Goal: Task Accomplishment & Management: Use online tool/utility

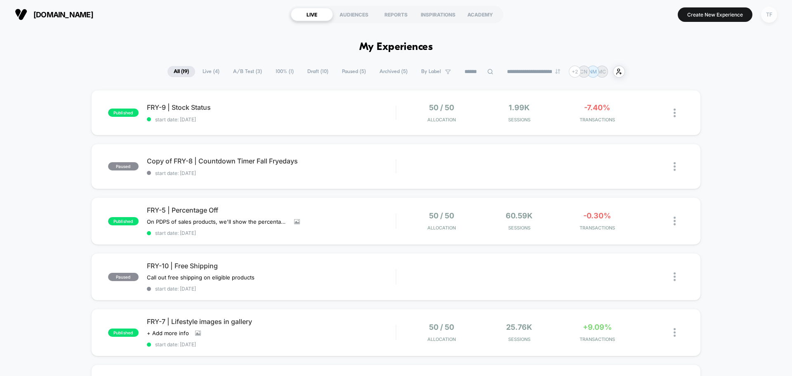
click at [769, 19] on div "TF" at bounding box center [769, 15] width 16 height 16
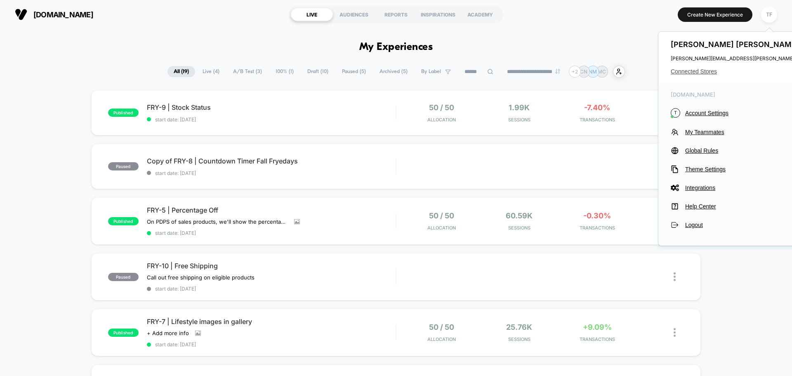
click at [689, 74] on span "Connected Stores" at bounding box center [753, 71] width 164 height 7
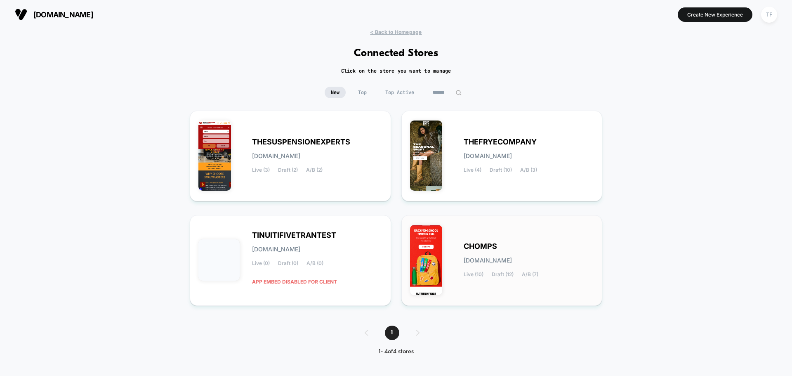
click at [580, 271] on div "CHOMPS [DOMAIN_NAME] Live (10) Draft (12) A/B (7)" at bounding box center [529, 260] width 130 height 34
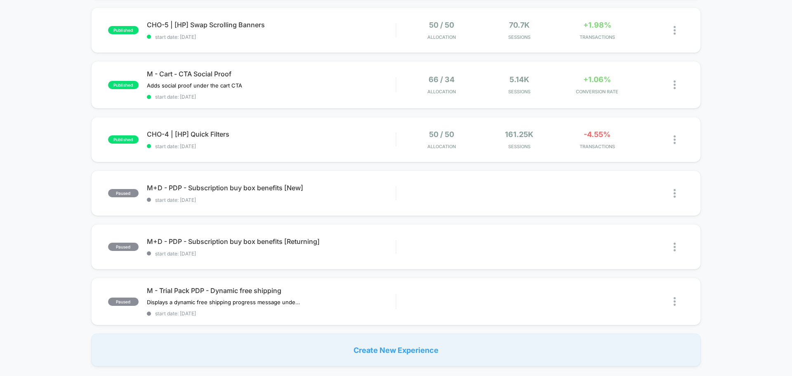
scroll to position [495, 0]
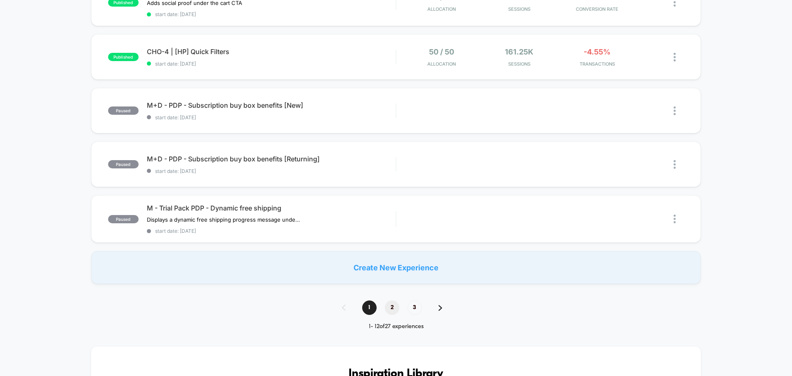
click at [391, 308] on span "2" at bounding box center [392, 307] width 14 height 14
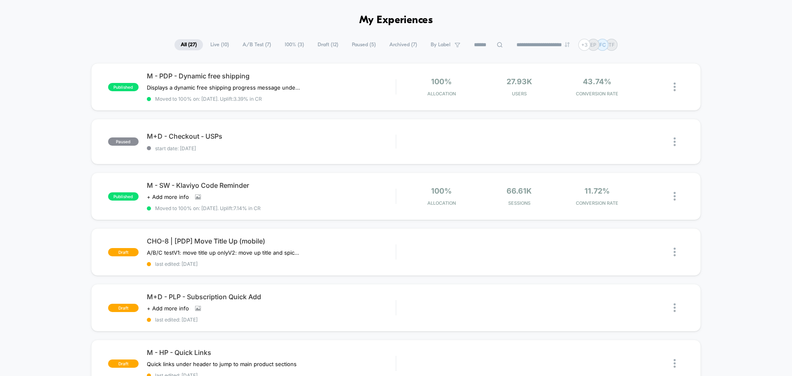
scroll to position [41, 0]
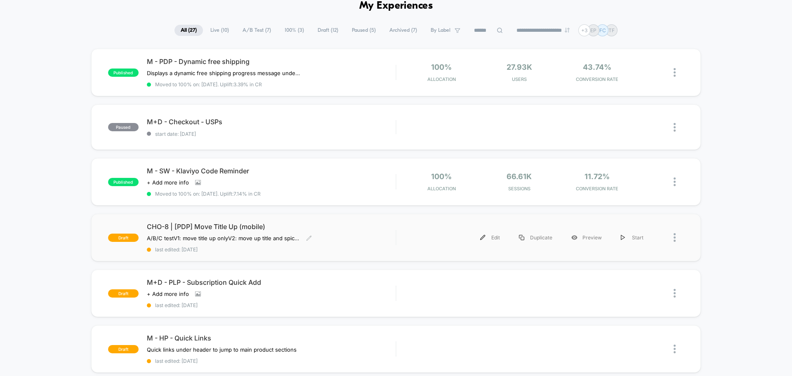
click at [339, 244] on div "CHO-8 | [PDP] Move Title Up (mobile) A/B/C test V1: move title up only V2: move…" at bounding box center [271, 237] width 249 height 30
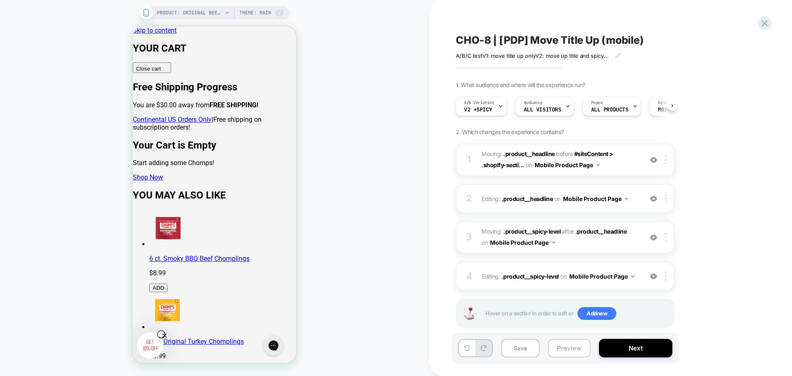
click at [567, 346] on button "Preview" at bounding box center [569, 348] width 43 height 19
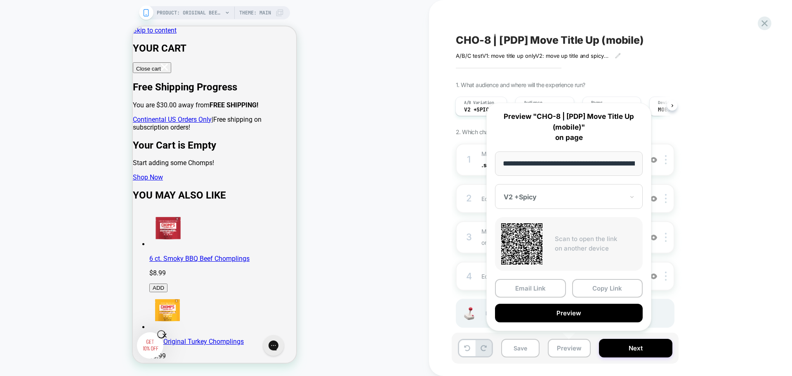
click at [558, 197] on div at bounding box center [564, 197] width 120 height 8
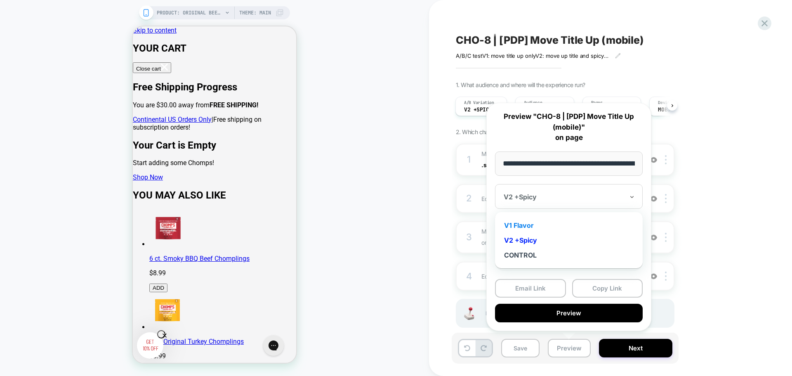
click at [535, 226] on div "V1 Flavor" at bounding box center [568, 225] width 139 height 15
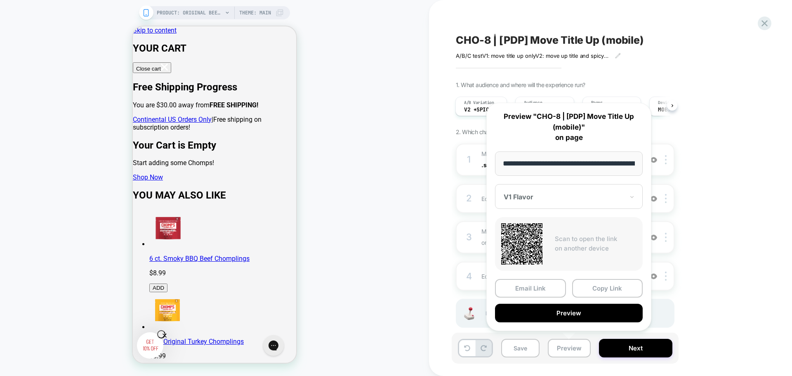
click at [743, 271] on div "1. What audience and where will the experience run? A/B Variation V2 +Spicy Aud…" at bounding box center [606, 214] width 301 height 267
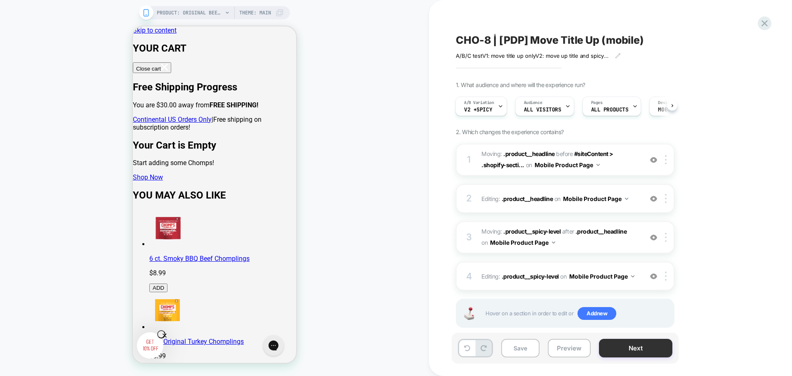
click at [622, 347] on button "Next" at bounding box center [635, 348] width 73 height 19
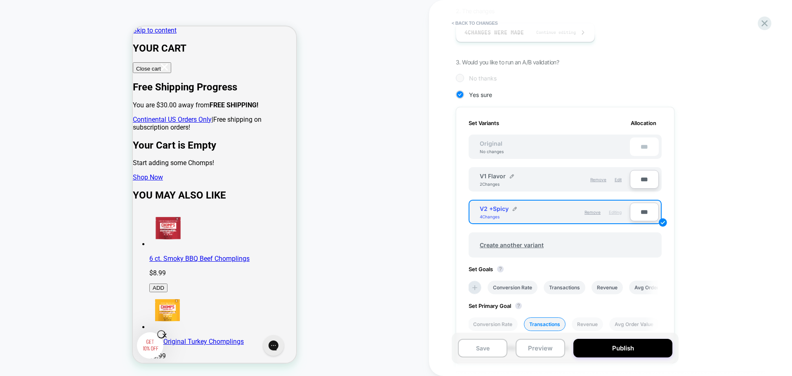
scroll to position [206, 0]
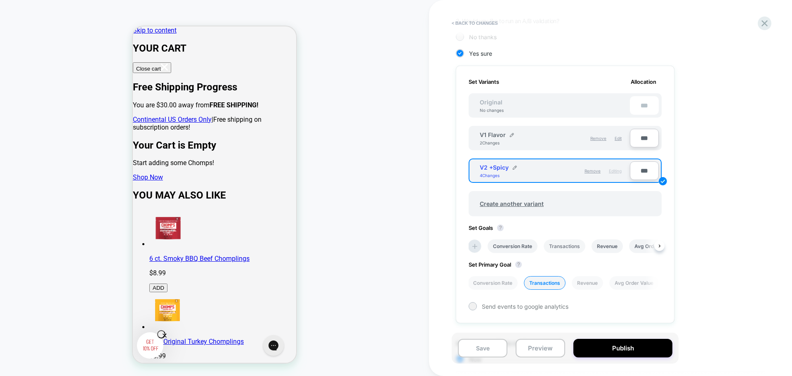
click at [564, 244] on li "Transactions" at bounding box center [565, 246] width 42 height 14
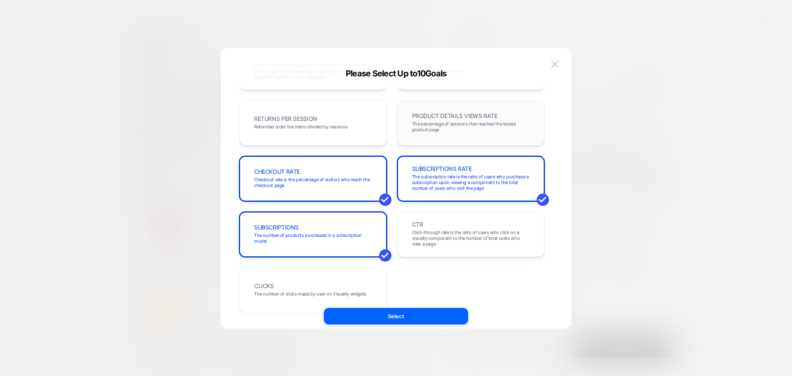
scroll to position [285, 0]
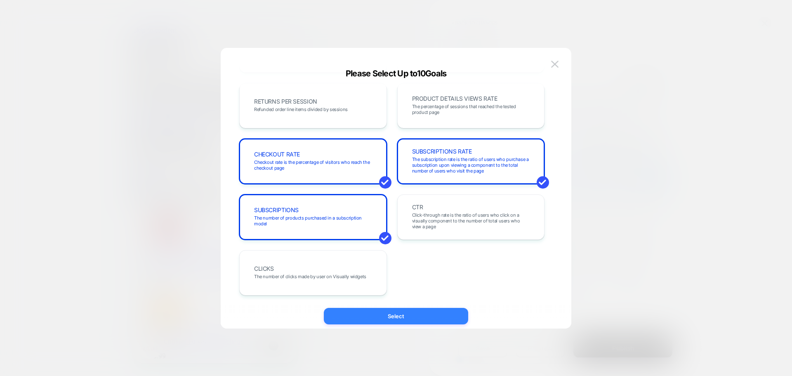
click at [403, 319] on button "Select" at bounding box center [396, 316] width 144 height 17
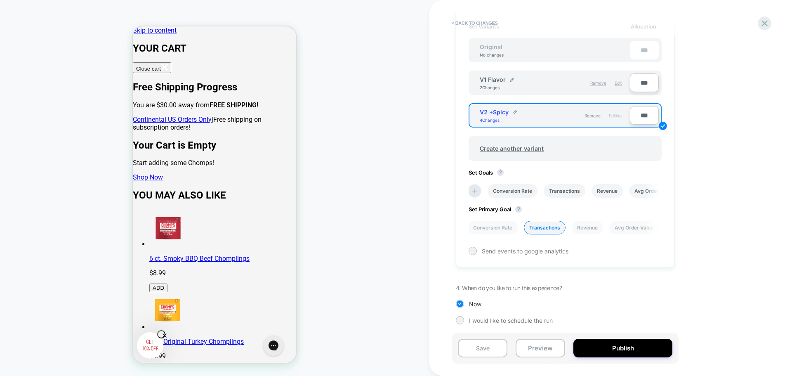
scroll to position [264, 0]
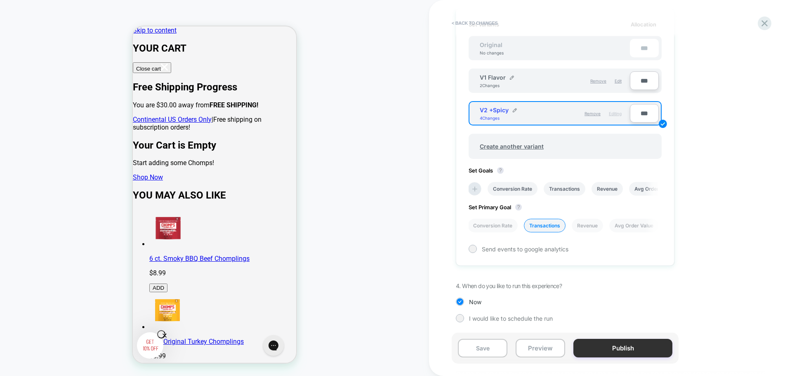
click at [615, 351] on button "Publish" at bounding box center [622, 348] width 99 height 19
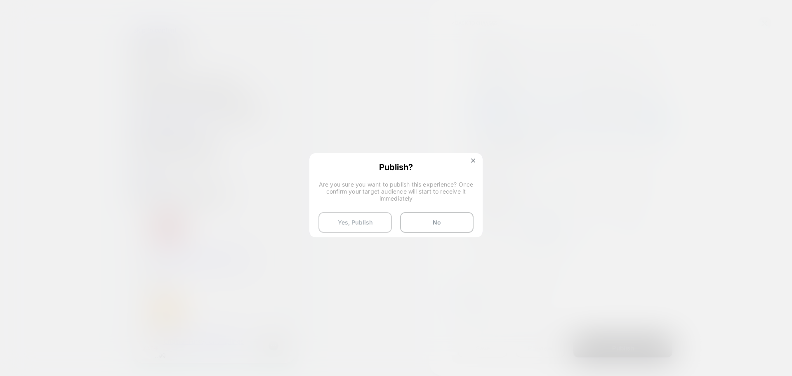
click at [348, 227] on button "Yes, Publish" at bounding box center [354, 222] width 73 height 21
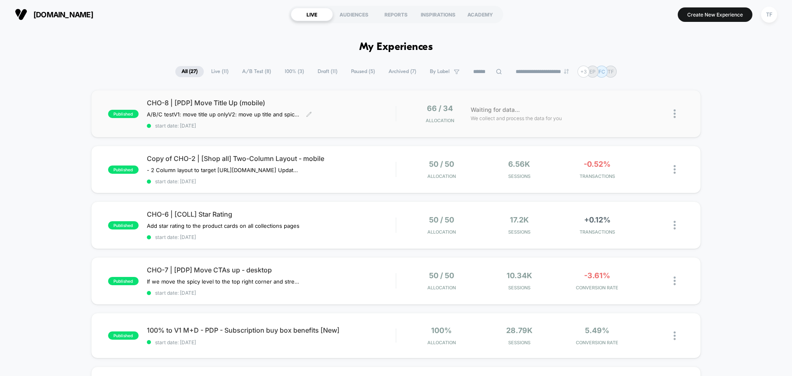
click at [343, 118] on div "CHO-8 | [PDP] Move Title Up (mobile) A/B/C test V1: move title up only V2: move…" at bounding box center [271, 114] width 249 height 30
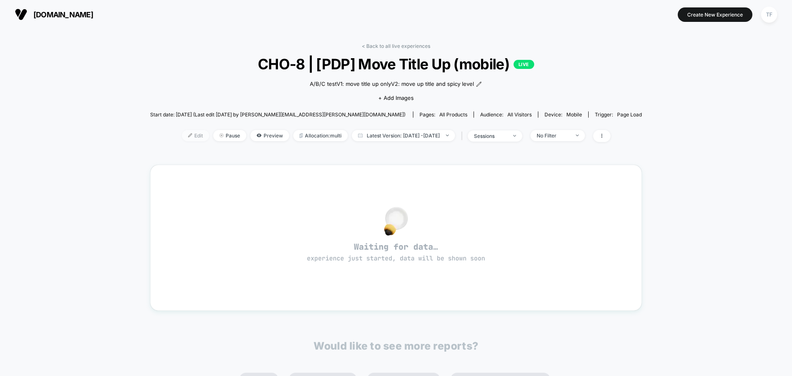
click at [186, 133] on span "Edit" at bounding box center [195, 135] width 27 height 11
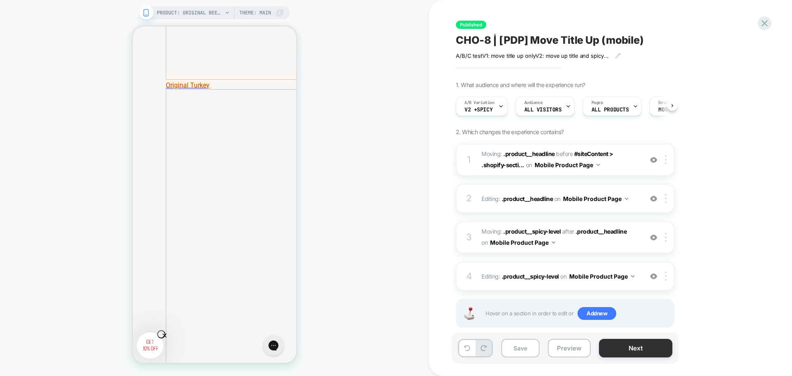
scroll to position [0, 0]
click at [611, 354] on button "Next" at bounding box center [635, 348] width 73 height 19
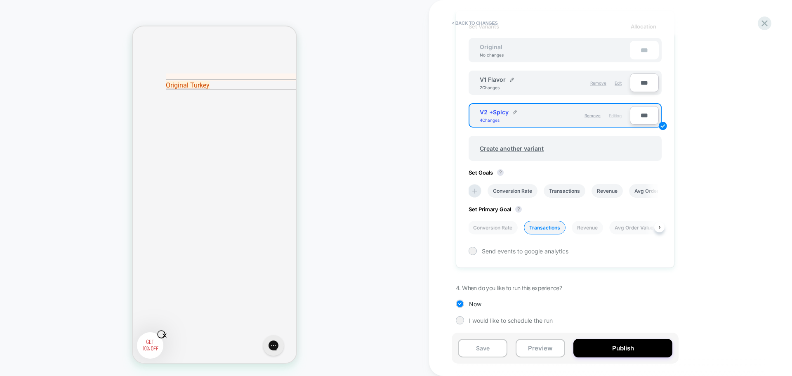
scroll to position [264, 0]
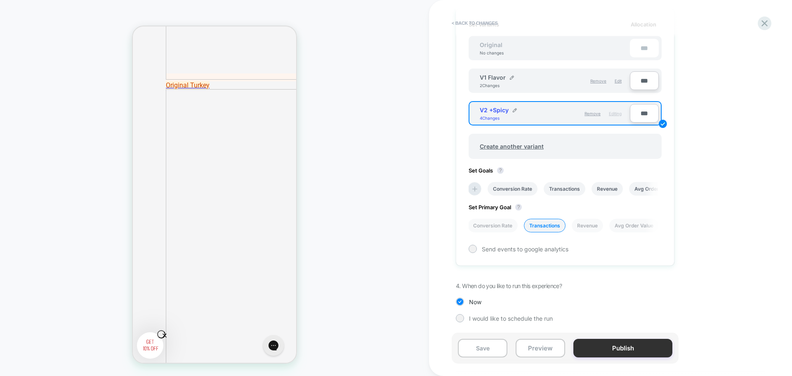
click at [600, 349] on button "Publish" at bounding box center [622, 348] width 99 height 19
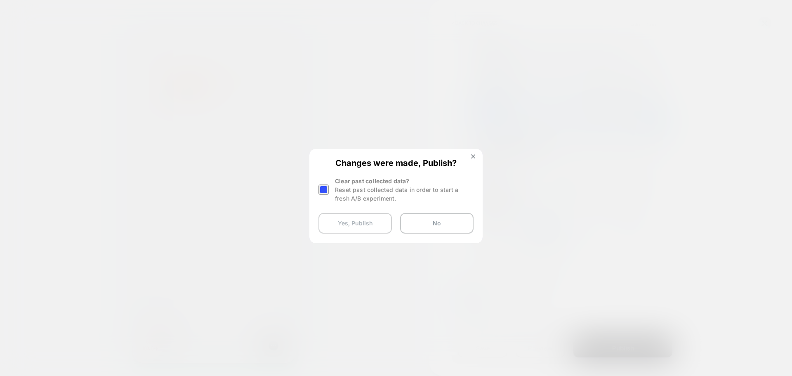
click at [369, 228] on button "Yes, Publish" at bounding box center [354, 223] width 73 height 21
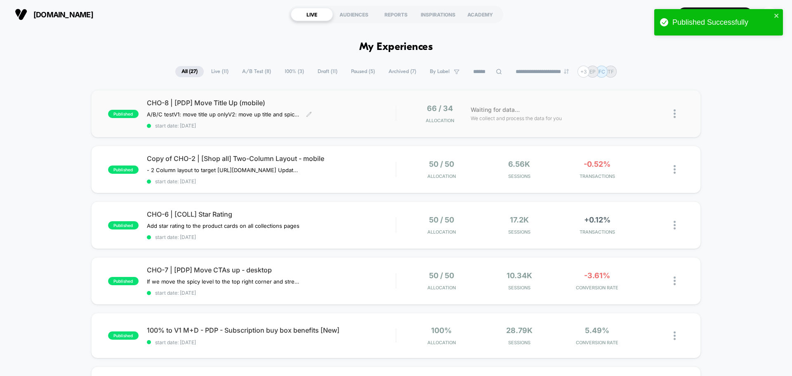
click at [335, 118] on div "CHO-8 | [PDP] Move Title Up (mobile) A/B/C test V1: move title up only V2: move…" at bounding box center [271, 114] width 249 height 30
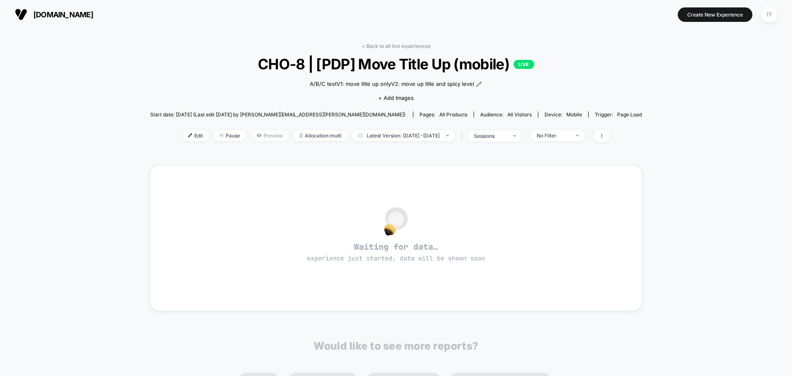
click at [250, 137] on span "Preview" at bounding box center [269, 135] width 39 height 11
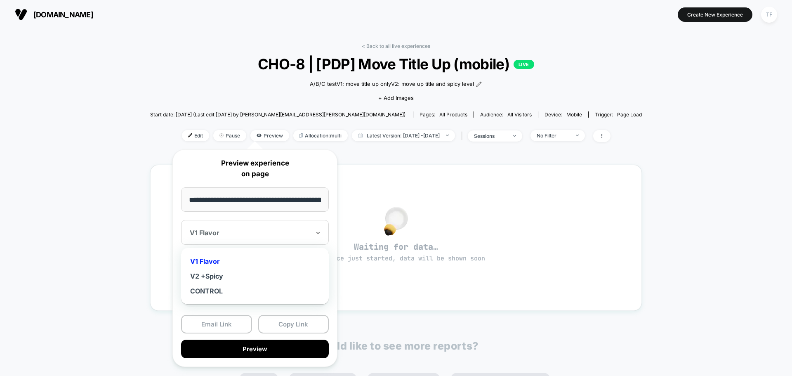
click at [248, 235] on div at bounding box center [250, 233] width 120 height 8
click at [223, 279] on div "V2 +Spicy" at bounding box center [254, 276] width 139 height 15
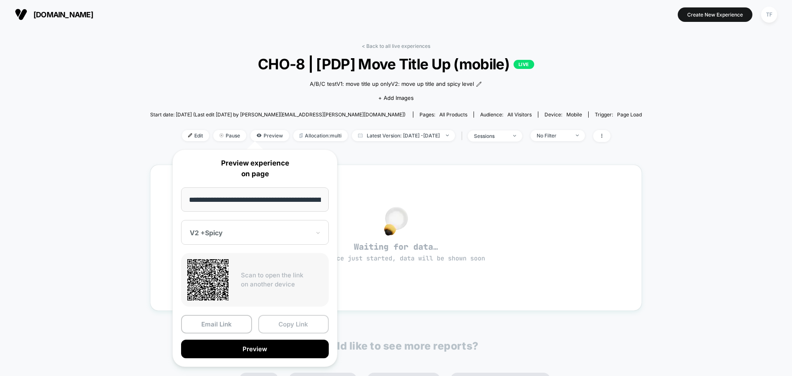
click at [286, 323] on button "Copy Link" at bounding box center [293, 324] width 71 height 19
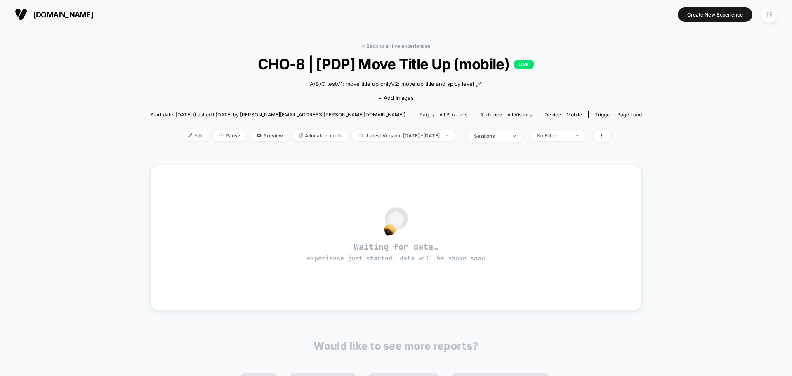
click at [182, 139] on span "Edit" at bounding box center [195, 135] width 27 height 11
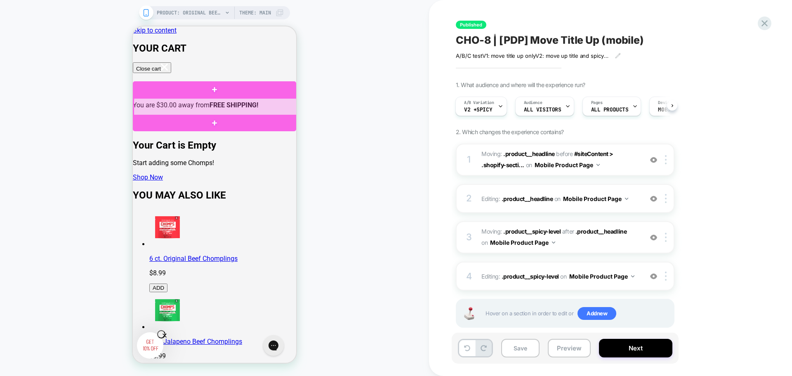
click at [250, 104] on div at bounding box center [215, 107] width 163 height 18
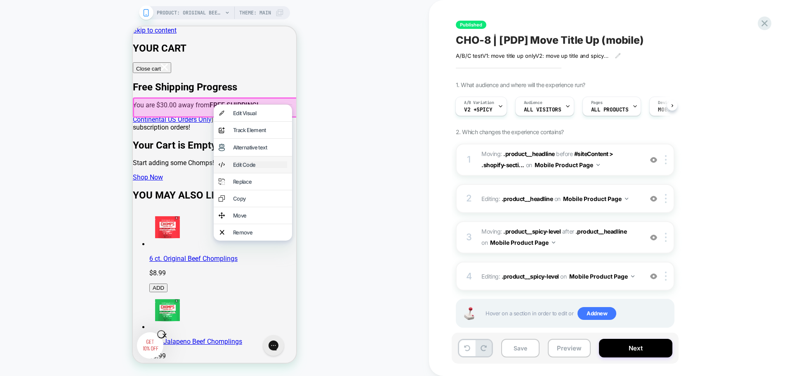
click at [246, 168] on div "Edit Code" at bounding box center [260, 164] width 54 height 7
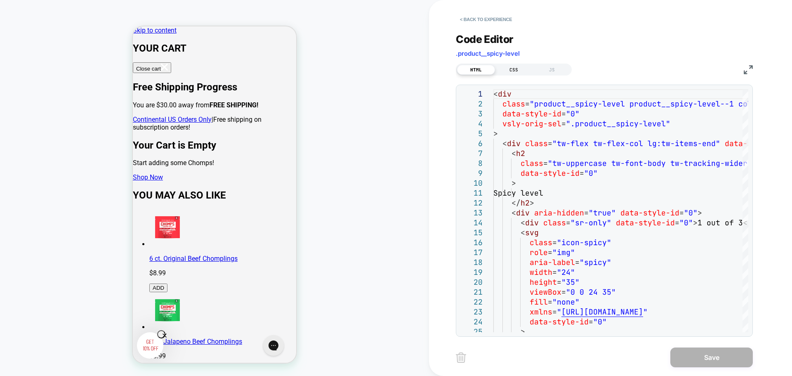
click at [514, 72] on div "CSS" at bounding box center [514, 70] width 38 height 10
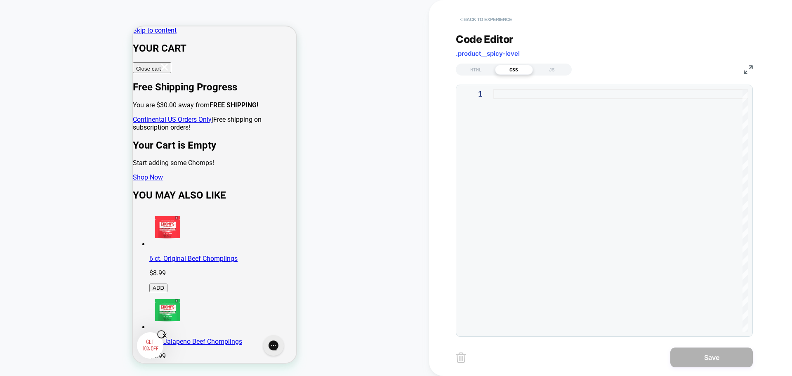
click at [488, 21] on button "< Back to experience" at bounding box center [486, 19] width 60 height 13
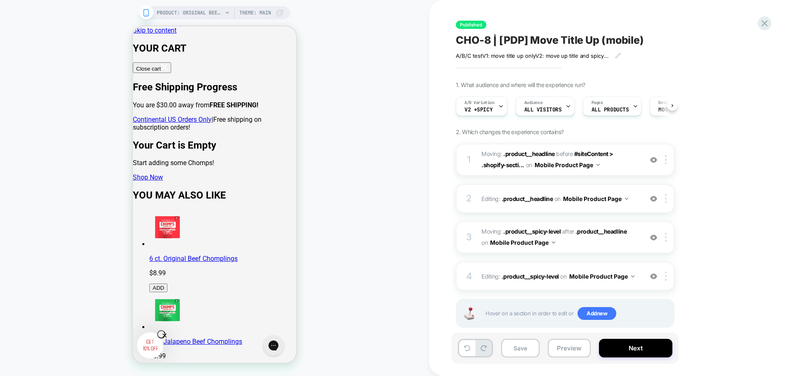
scroll to position [0, 0]
click at [578, 285] on div "4 Editing : .product__spicy-level .product__spicy-level on Mobile Product Page …" at bounding box center [565, 276] width 219 height 29
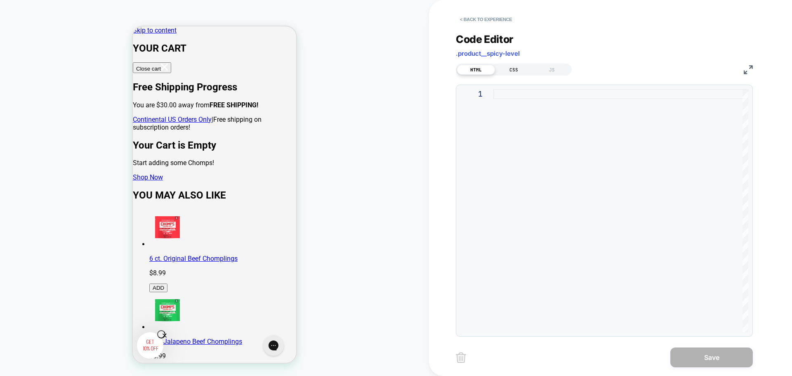
click at [507, 69] on div "CSS" at bounding box center [514, 70] width 38 height 10
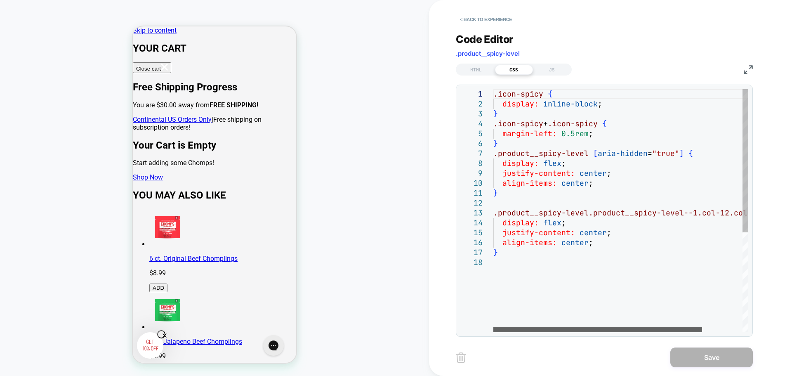
click at [584, 331] on div at bounding box center [597, 329] width 209 height 5
type textarea "**********"
click at [696, 214] on div ".icon-spicy { display: inline-block ; } .icon-spicy + .icon-spicy { margin-left…" at bounding box center [645, 294] width 304 height 411
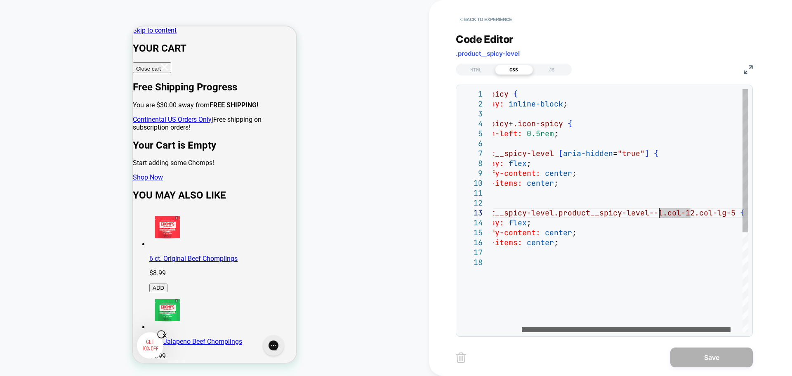
click at [696, 327] on div at bounding box center [626, 329] width 209 height 5
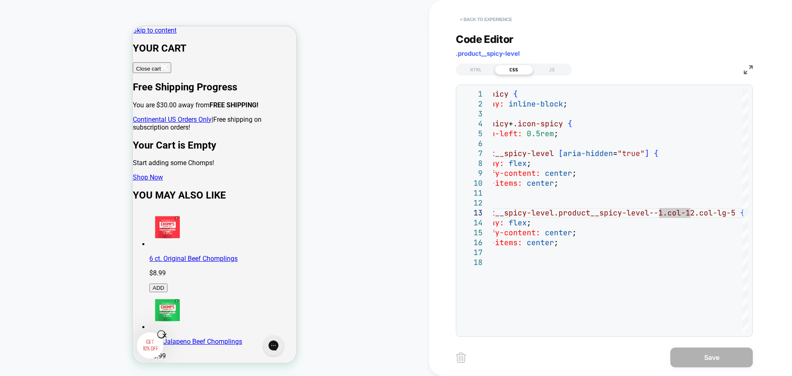
click at [495, 21] on button "< Back to experience" at bounding box center [486, 19] width 60 height 13
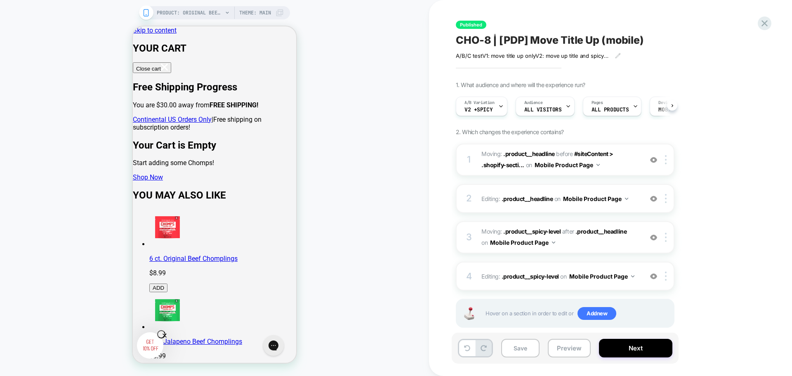
scroll to position [0, 0]
click at [228, 13] on icon at bounding box center [227, 12] width 5 height 5
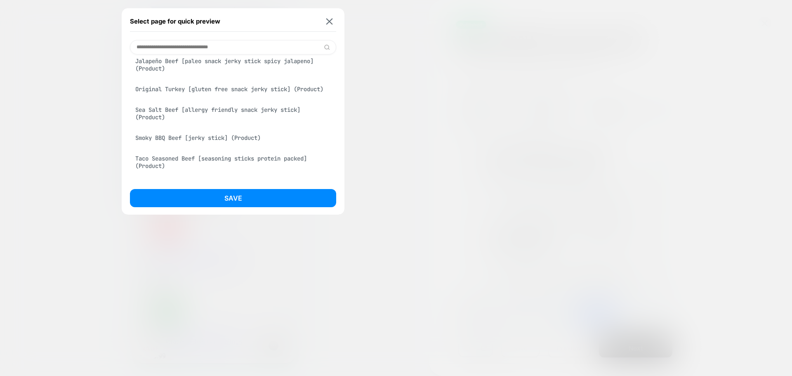
scroll to position [41, 0]
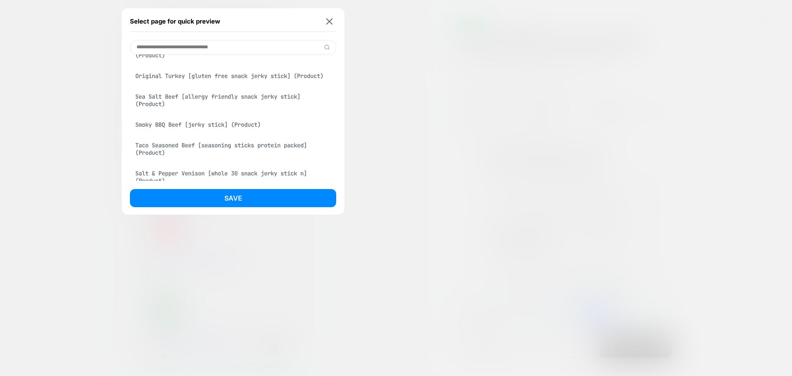
click at [227, 132] on div "Smoky BBQ Beef [jerky stick] (Product)" at bounding box center [233, 125] width 206 height 16
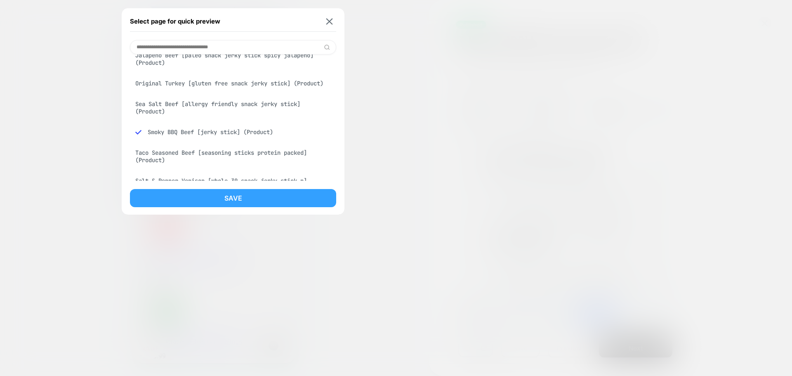
click at [216, 202] on button "Save" at bounding box center [233, 198] width 206 height 18
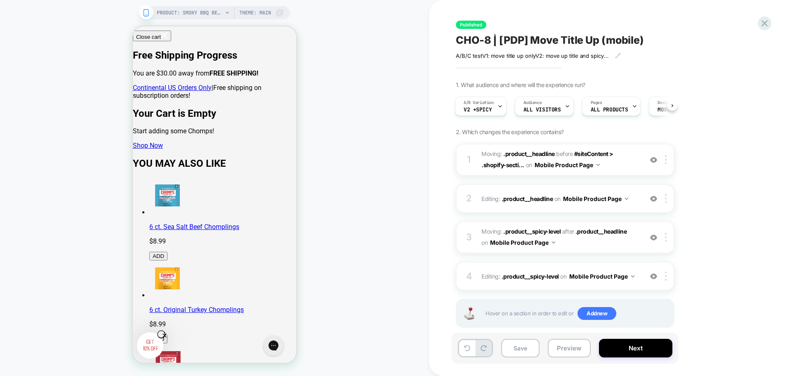
scroll to position [0, 0]
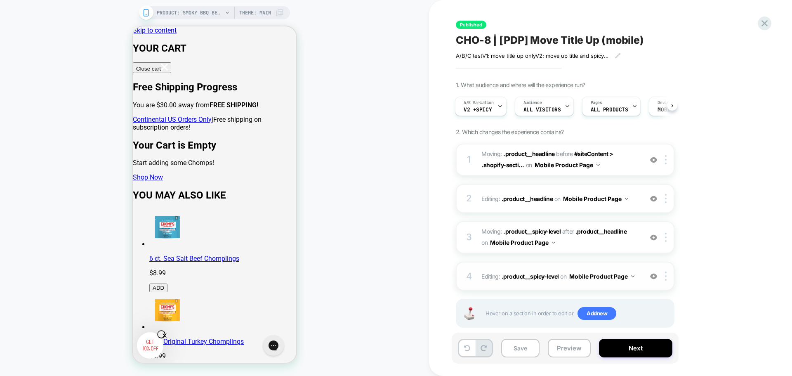
click at [574, 279] on button "Mobile Product Page" at bounding box center [601, 276] width 65 height 12
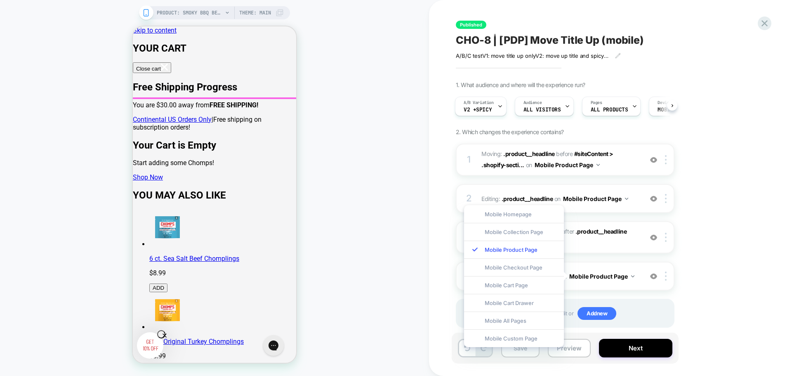
click at [712, 221] on div "1. What audience and where will the experience run? A/B Variation V2 +Spicy Aud…" at bounding box center [606, 214] width 301 height 267
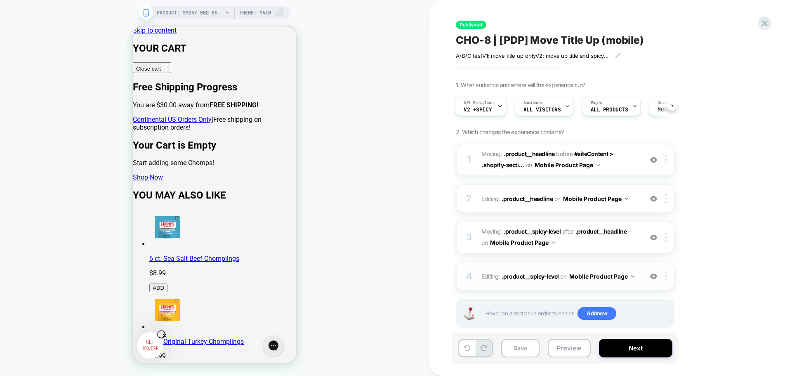
click at [616, 284] on div "4 Editing : .product__spicy-level .product__spicy-level on Mobile Product Page …" at bounding box center [565, 276] width 219 height 29
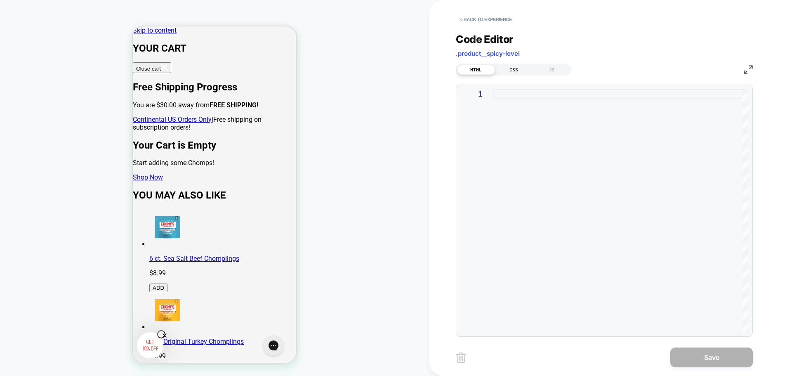
click at [510, 66] on div "CSS" at bounding box center [514, 70] width 38 height 10
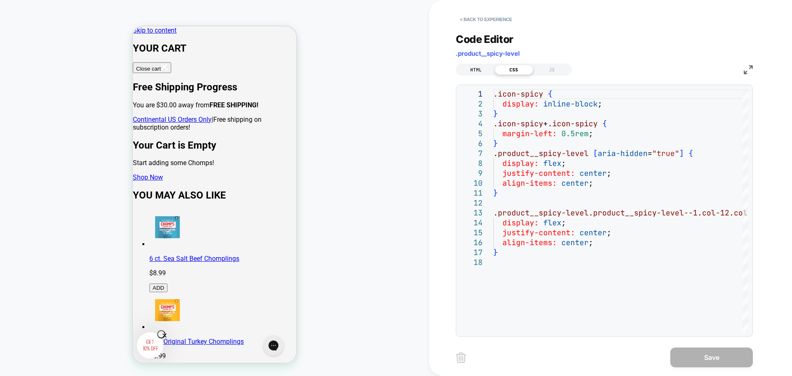
click at [477, 70] on div "HTML" at bounding box center [476, 70] width 38 height 10
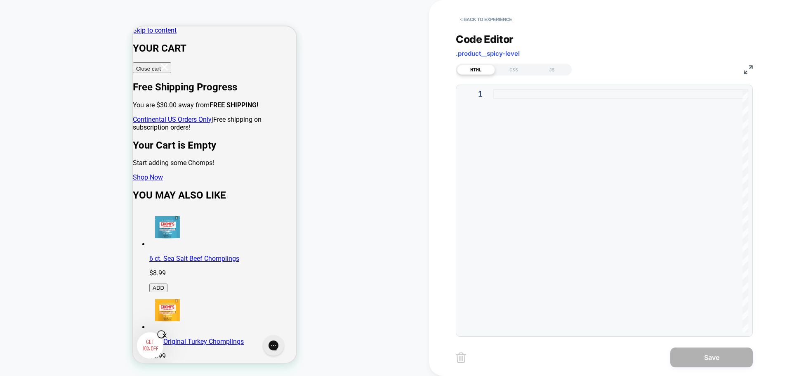
click at [747, 69] on img at bounding box center [748, 69] width 9 height 9
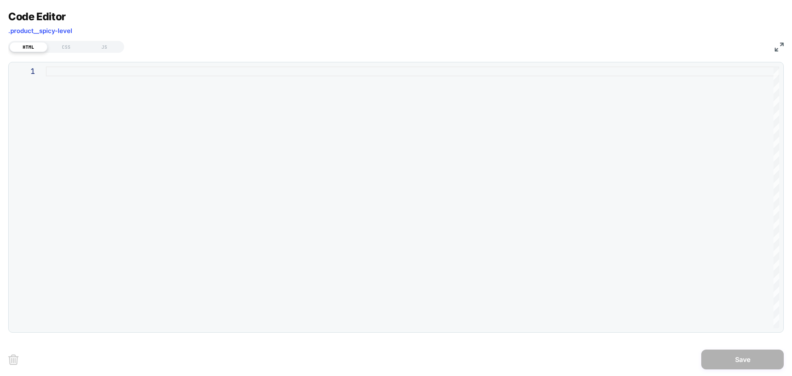
click at [777, 45] on img at bounding box center [779, 46] width 9 height 9
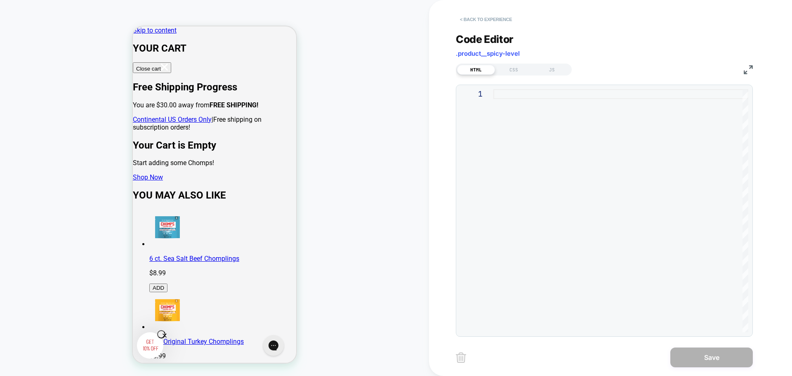
click at [495, 21] on button "< Back to experience" at bounding box center [486, 19] width 60 height 13
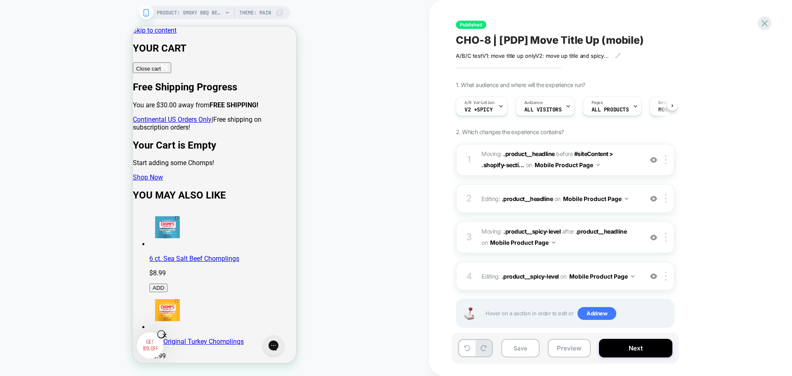
scroll to position [0, 0]
click at [556, 283] on div "4 Editing : .product__spicy-level .product__spicy-level on Mobile Product Page …" at bounding box center [565, 276] width 219 height 29
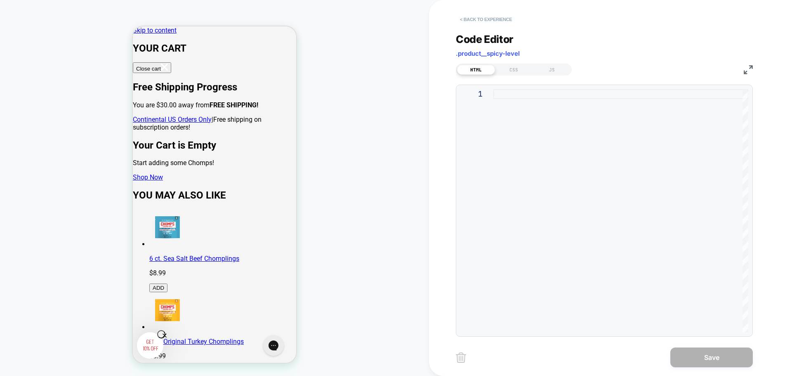
click at [507, 21] on button "< Back to experience" at bounding box center [486, 19] width 60 height 13
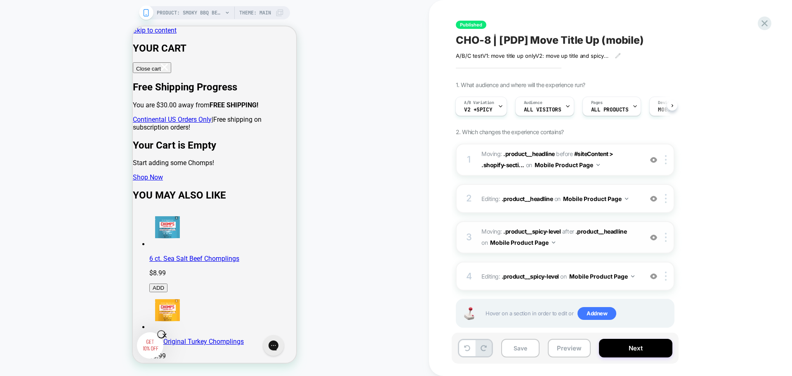
click at [571, 242] on span "Moving: .product__spicy-level .product__spicy-level after .product__headline .p…" at bounding box center [559, 237] width 157 height 22
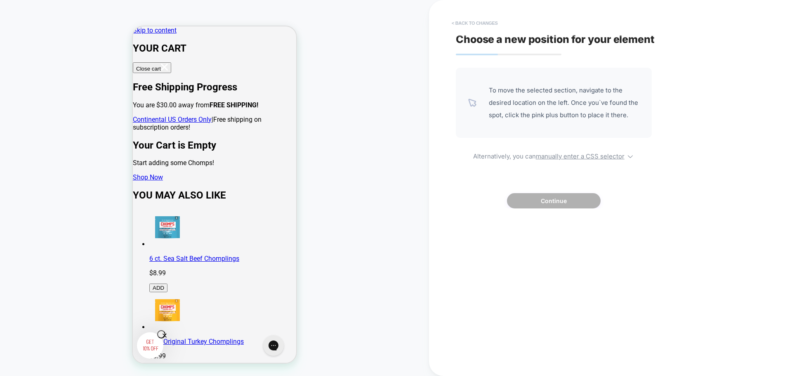
click at [465, 24] on button "< Back to changes" at bounding box center [475, 23] width 54 height 13
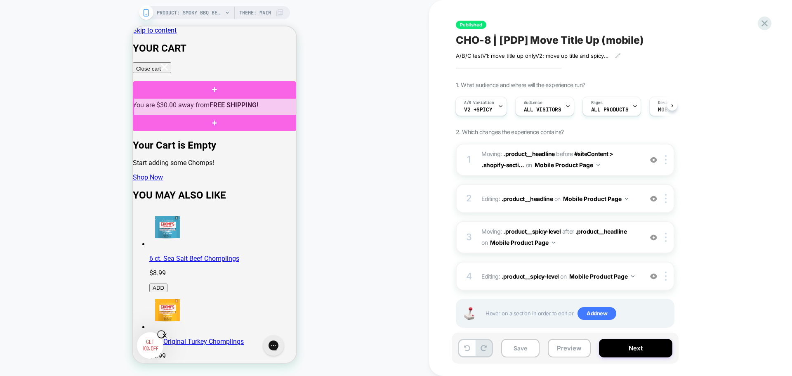
click at [173, 108] on div at bounding box center [215, 107] width 163 height 18
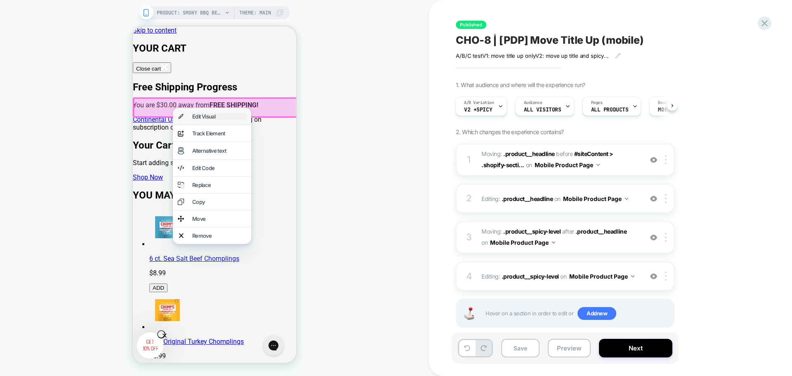
click at [218, 116] on div "Edit Visual" at bounding box center [219, 116] width 54 height 7
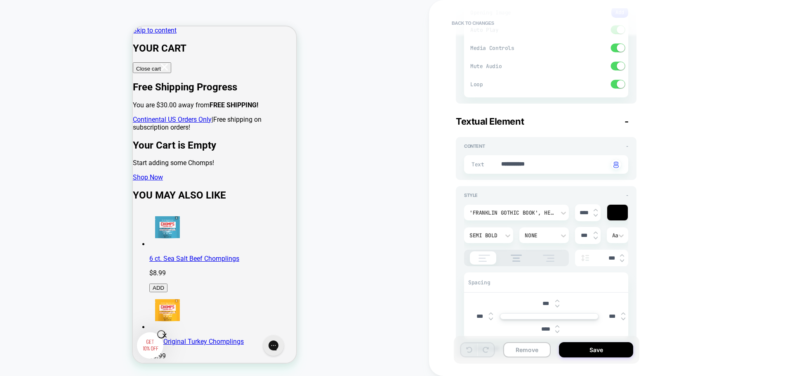
scroll to position [413, 0]
click at [516, 255] on img at bounding box center [517, 257] width 20 height 7
click at [576, 345] on button "Save" at bounding box center [596, 349] width 74 height 15
type textarea "*"
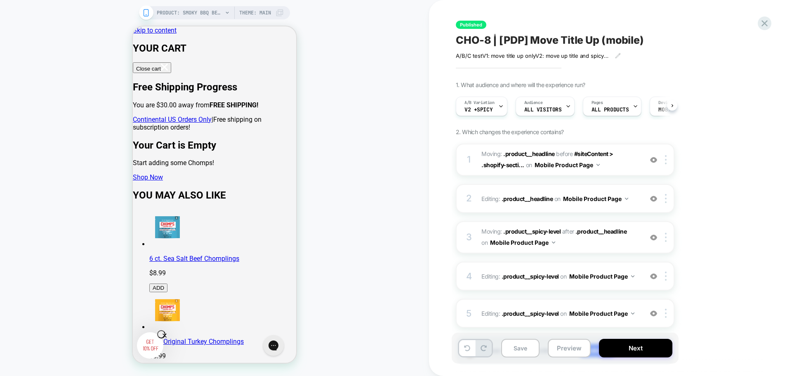
scroll to position [0, 0]
click at [561, 351] on button "Preview" at bounding box center [569, 348] width 43 height 19
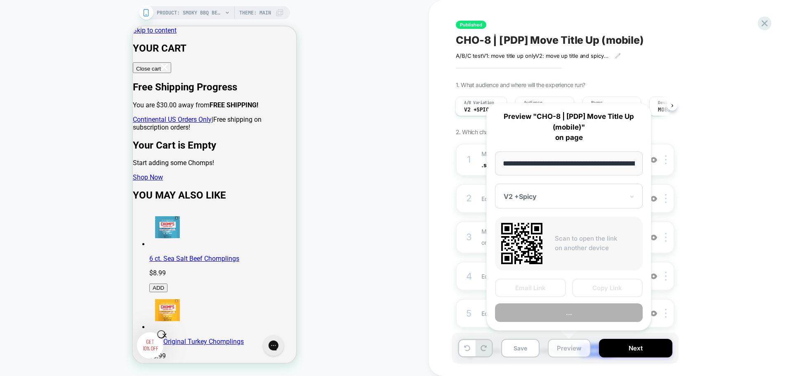
scroll to position [0, 99]
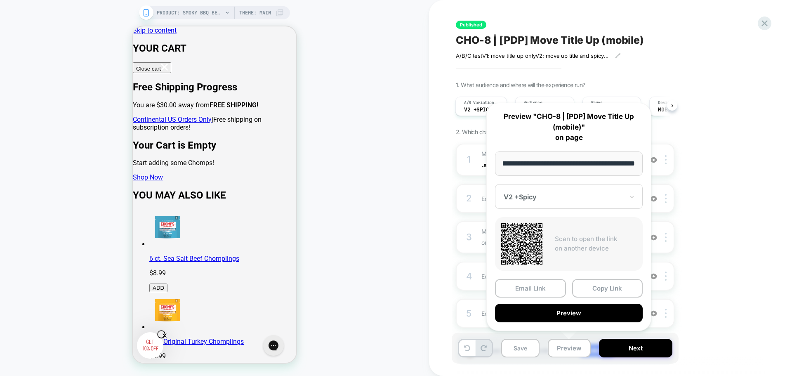
click at [713, 318] on div "1. What audience and where will the experience run? A/B Variation V2 +Spicy Aud…" at bounding box center [606, 233] width 301 height 304
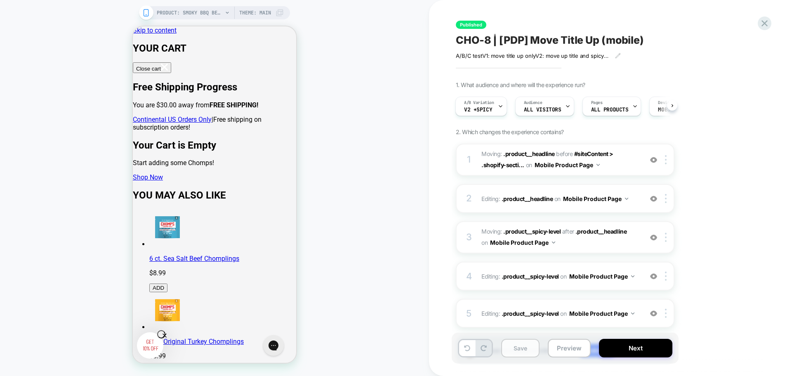
click at [514, 351] on button "Save" at bounding box center [520, 348] width 38 height 19
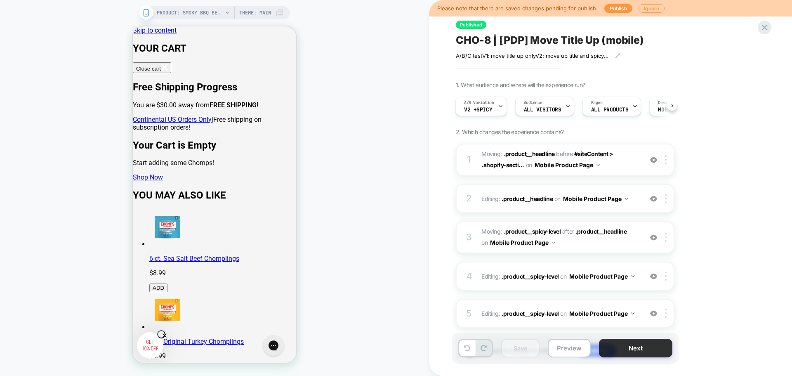
click at [620, 352] on button "Next" at bounding box center [635, 348] width 73 height 19
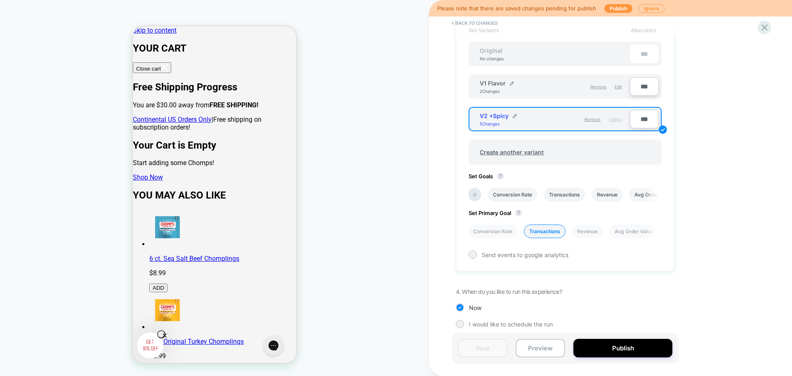
scroll to position [264, 0]
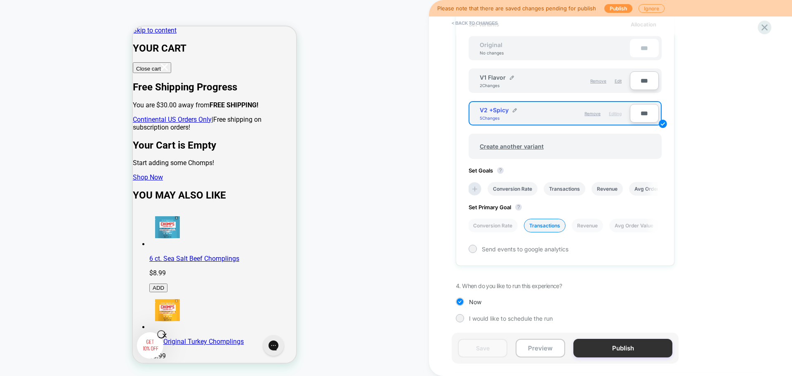
click at [606, 347] on button "Publish" at bounding box center [622, 348] width 99 height 19
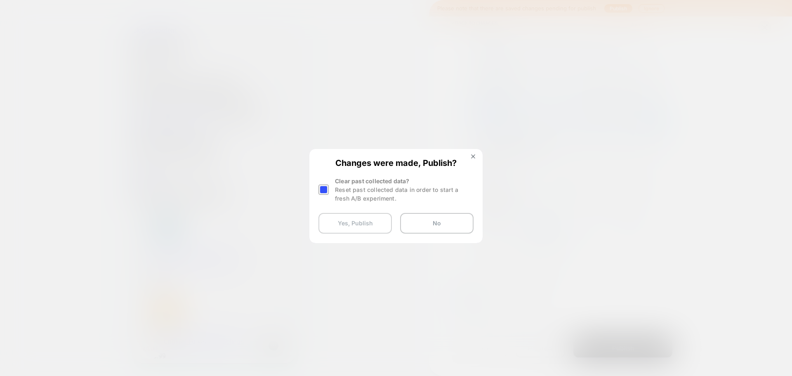
click at [367, 226] on button "Yes, Publish" at bounding box center [354, 223] width 73 height 21
